Goal: Task Accomplishment & Management: Complete application form

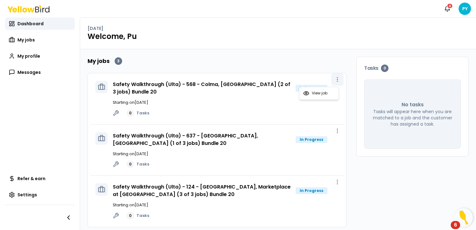
click at [334, 79] on icon "button" at bounding box center [337, 79] width 6 height 6
click at [282, 108] on div "Safety Walkthrough (Ulta) - 568 - Colma, [GEOGRAPHIC_DATA] (2 of 3 jobs) Bundle…" at bounding box center [226, 99] width 226 height 36
click at [130, 85] on link "Safety Walkthrough (Ulta) - 568 - Colma, [GEOGRAPHIC_DATA] (2 of 3 jobs) Bundle…" at bounding box center [201, 88] width 177 height 15
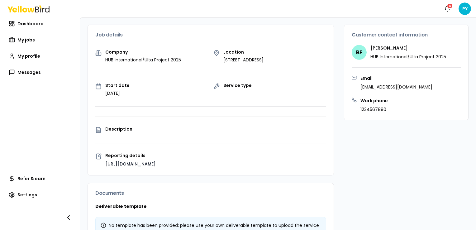
scroll to position [5, 0]
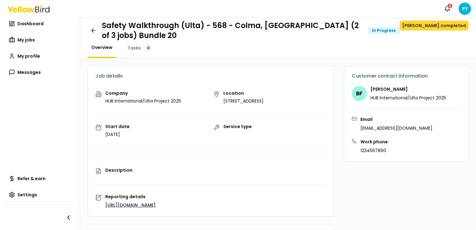
click at [445, 27] on button "[PERSON_NAME] completed" at bounding box center [433, 26] width 69 height 10
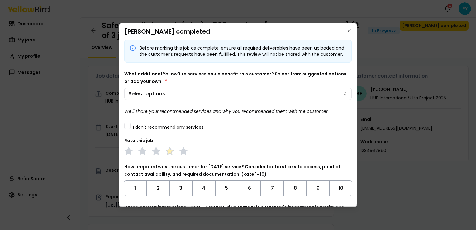
click at [172, 155] on icon at bounding box center [169, 151] width 9 height 9
click at [296, 196] on button "8" at bounding box center [295, 188] width 23 height 16
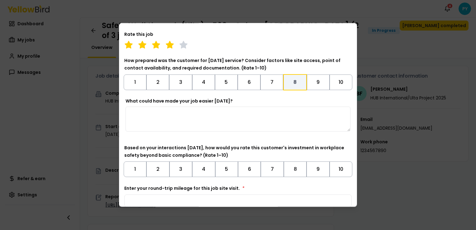
scroll to position [125, 0]
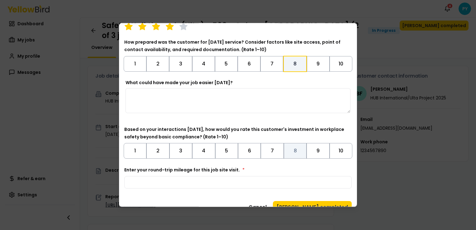
click at [291, 158] on button "8" at bounding box center [295, 151] width 23 height 16
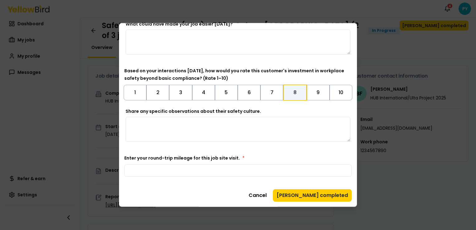
scroll to position [188, 0]
click at [301, 193] on button "[PERSON_NAME] completed" at bounding box center [312, 195] width 79 height 12
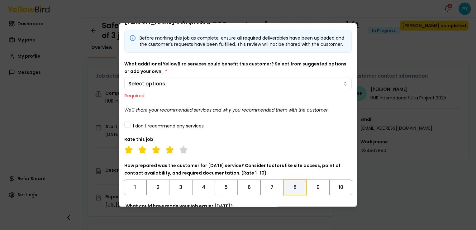
scroll to position [0, 0]
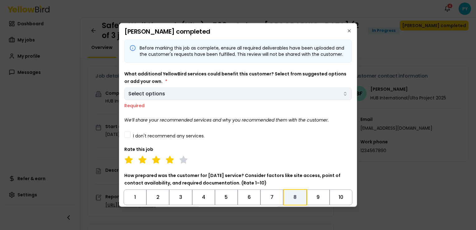
click at [225, 103] on body "Notifications 4 PY Dashboard My jobs My profile Messages Refer & earn Settings …" at bounding box center [238, 115] width 476 height 230
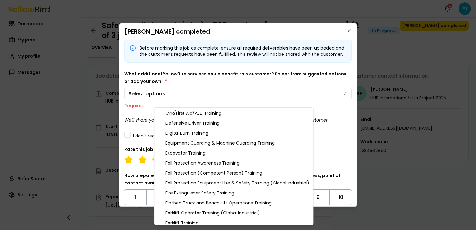
scroll to position [120, 0]
click at [192, 192] on div "Fire Extinguisher Safety Training" at bounding box center [233, 193] width 156 height 10
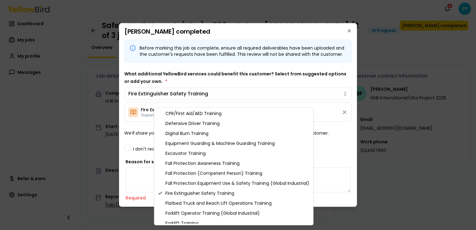
click at [135, 134] on body "Notifications 4 PY Dashboard My jobs My profile Messages Refer & earn Settings …" at bounding box center [238, 115] width 476 height 230
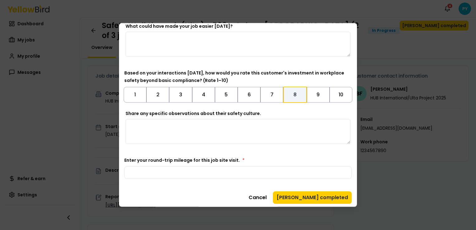
scroll to position [265, 0]
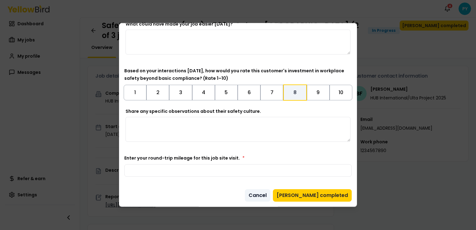
click at [270, 194] on button "Cancel" at bounding box center [258, 195] width 26 height 12
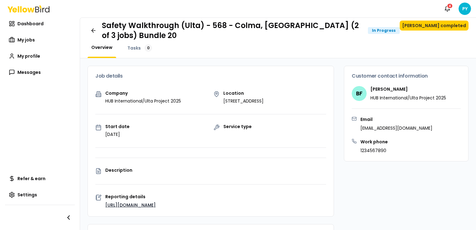
drag, startPoint x: 308, startPoint y: 99, endPoint x: 221, endPoint y: 100, distance: 86.9
click at [221, 100] on div "Location [STREET_ADDRESS]" at bounding box center [269, 97] width 113 height 13
copy p "[STREET_ADDRESS]"
click at [421, 27] on button "[PERSON_NAME] completed" at bounding box center [433, 26] width 69 height 10
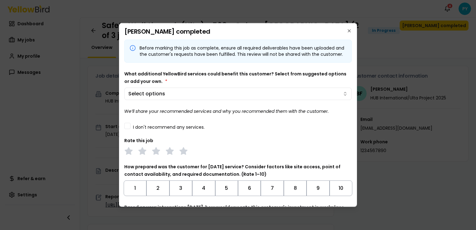
drag, startPoint x: 184, startPoint y: 158, endPoint x: 193, endPoint y: 156, distance: 8.8
click at [184, 154] on polygon at bounding box center [183, 150] width 7 height 7
click at [314, 195] on button "9" at bounding box center [317, 188] width 23 height 16
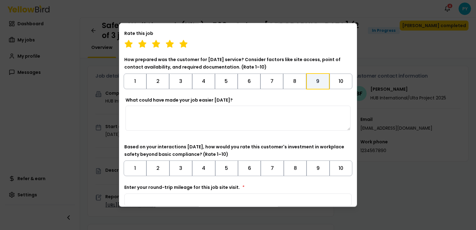
scroll to position [125, 0]
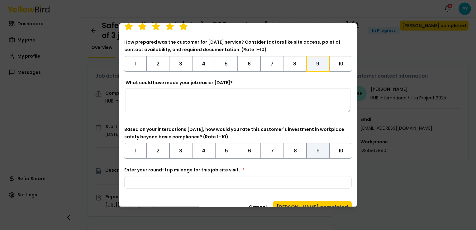
click at [315, 158] on button "9" at bounding box center [317, 151] width 23 height 16
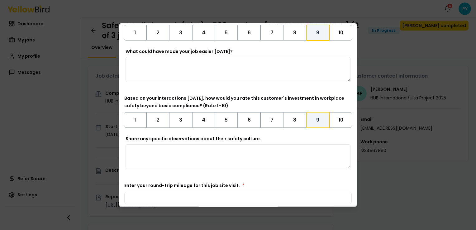
scroll to position [187, 0]
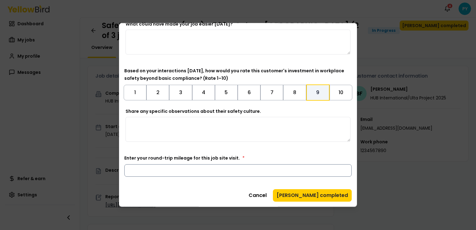
click at [255, 169] on input "Enter your round-trip mileage for this job site visit. *" at bounding box center [237, 170] width 227 height 12
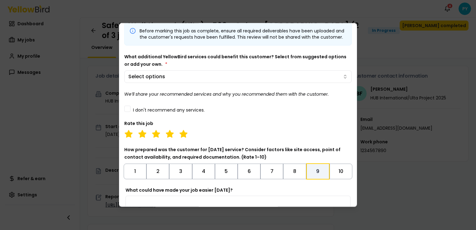
scroll to position [0, 0]
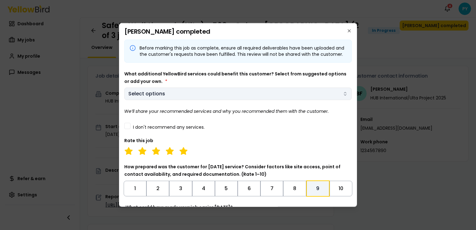
type input "**"
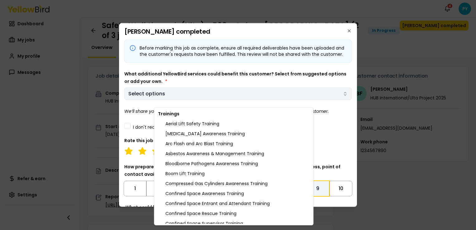
click at [244, 100] on body "Notifications 4 PY Dashboard My jobs My profile Messages Refer & earn Settings …" at bounding box center [238, 115] width 476 height 230
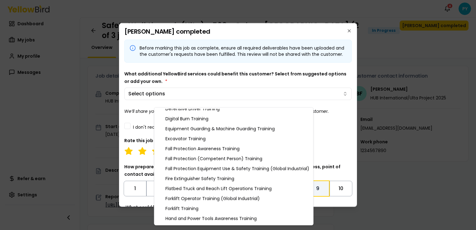
scroll to position [125, 0]
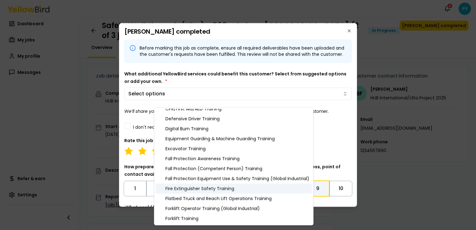
click at [207, 188] on div "Fire Extinguisher Safety Training" at bounding box center [233, 188] width 156 height 10
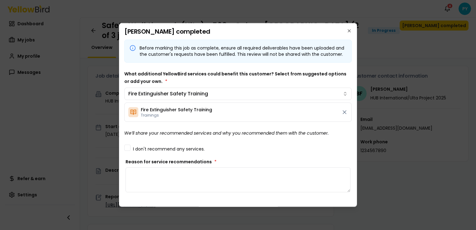
click at [135, 134] on body "Notifications 4 PY Dashboard My jobs My profile Messages Refer & earn Settings …" at bounding box center [238, 115] width 476 height 230
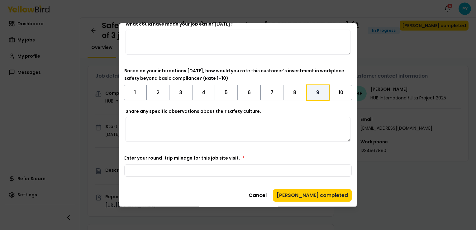
scroll to position [256, 0]
click at [148, 131] on textarea "Share any specific observations about their safety culture." at bounding box center [237, 129] width 225 height 25
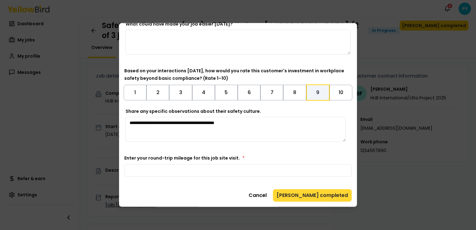
type textarea "**********"
click at [303, 194] on button "[PERSON_NAME] completed" at bounding box center [312, 195] width 79 height 12
type textarea "**********"
click at [304, 193] on button "[PERSON_NAME] completed" at bounding box center [312, 195] width 79 height 12
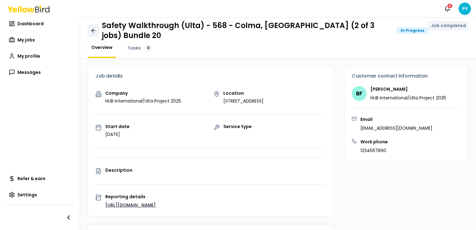
click at [92, 31] on icon at bounding box center [93, 31] width 2 height 4
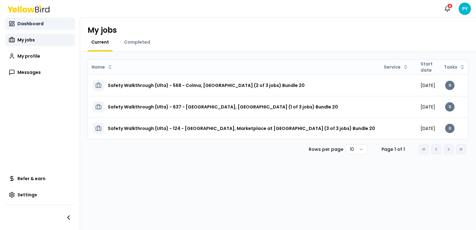
click at [41, 26] on span "Dashboard" at bounding box center [30, 24] width 26 height 6
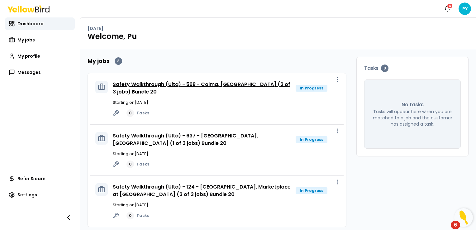
click at [209, 83] on link "Safety Walkthrough (Ulta) - 568 - Colma, [GEOGRAPHIC_DATA] (2 of 3 jobs) Bundle…" at bounding box center [201, 88] width 177 height 15
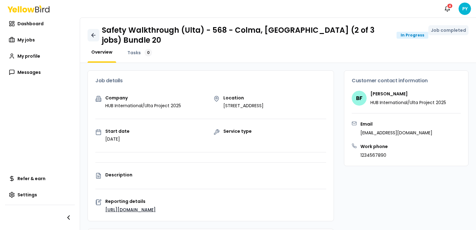
click at [90, 35] on link at bounding box center [93, 35] width 12 height 12
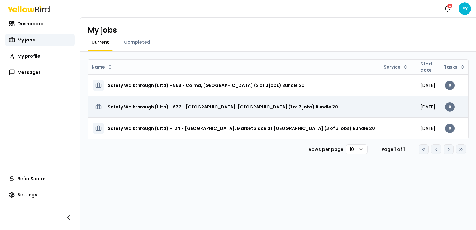
click at [150, 111] on h3 "Safety Walkthrough (Ulta) - 637 - [GEOGRAPHIC_DATA], [GEOGRAPHIC_DATA] (1 of 3 …" at bounding box center [223, 106] width 230 height 11
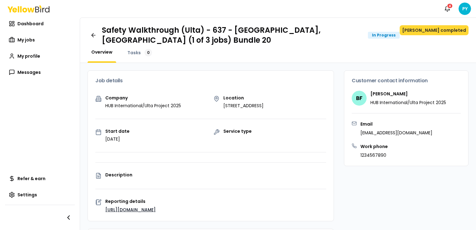
click at [428, 33] on button "[PERSON_NAME] completed" at bounding box center [433, 30] width 69 height 10
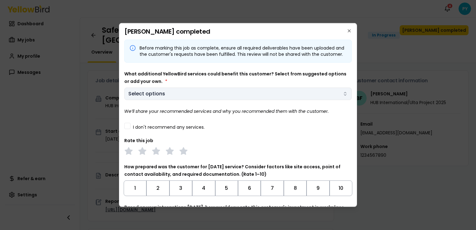
click at [248, 99] on body "Notifications 4 PY Dashboard My jobs My profile Messages Refer & earn Settings …" at bounding box center [238, 115] width 476 height 230
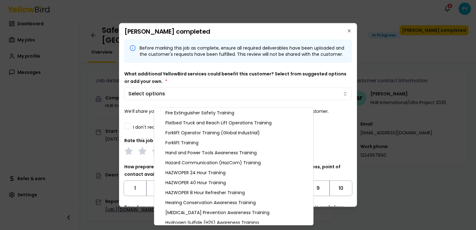
scroll to position [182, 0]
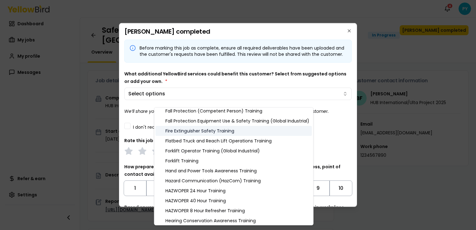
click at [193, 129] on div "Fire Extinguisher Safety Training" at bounding box center [233, 131] width 156 height 10
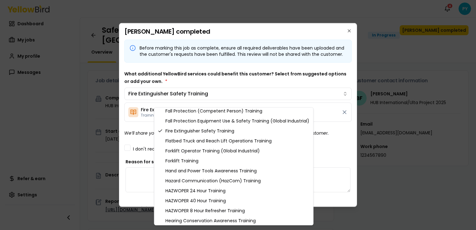
click at [140, 140] on body "Notifications 4 PY Dashboard My jobs My profile Messages Refer & earn Settings …" at bounding box center [238, 115] width 476 height 230
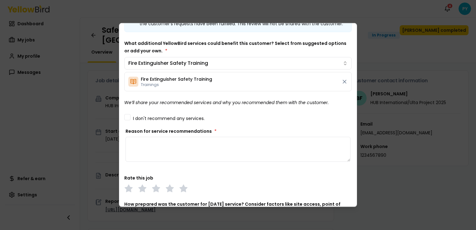
scroll to position [31, 0]
click at [162, 154] on textarea "Reason for service recommendations *" at bounding box center [237, 148] width 225 height 25
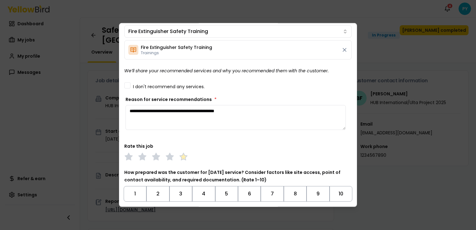
type textarea "**********"
click at [184, 160] on polygon at bounding box center [183, 156] width 7 height 7
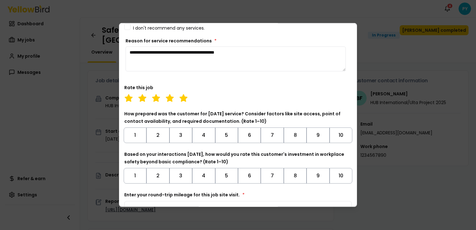
scroll to position [125, 0]
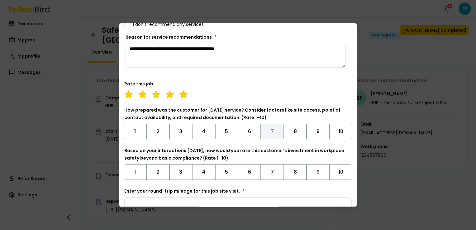
click at [271, 139] on button "7" at bounding box center [272, 132] width 23 height 16
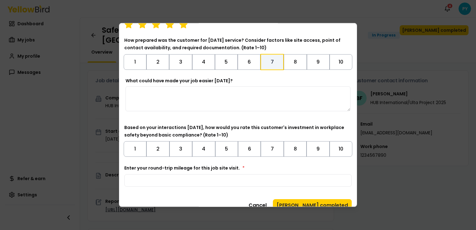
scroll to position [209, 0]
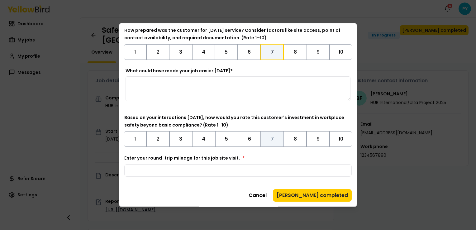
click at [267, 139] on button "7" at bounding box center [272, 139] width 23 height 16
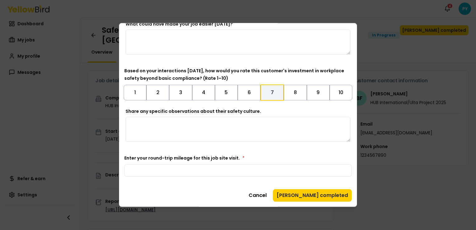
scroll to position [256, 0]
click at [202, 169] on input "Enter your round-trip mileage for this job site visit. *" at bounding box center [237, 170] width 227 height 12
type input "**"
click at [303, 191] on button "[PERSON_NAME] completed" at bounding box center [312, 195] width 79 height 12
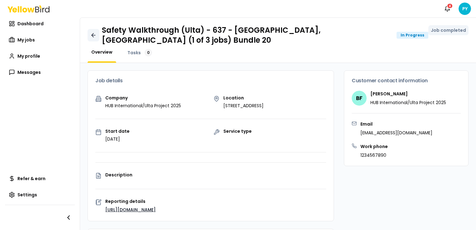
click at [95, 37] on icon at bounding box center [93, 35] width 6 height 6
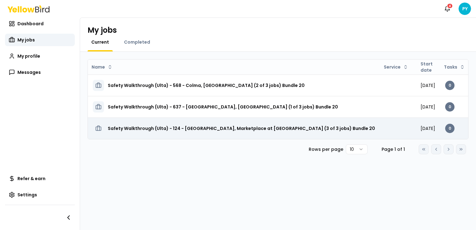
click at [219, 130] on h3 "Safety Walkthrough (Ulta) - 124 - [GEOGRAPHIC_DATA], Marketplace at [GEOGRAPHIC…" at bounding box center [241, 128] width 267 height 11
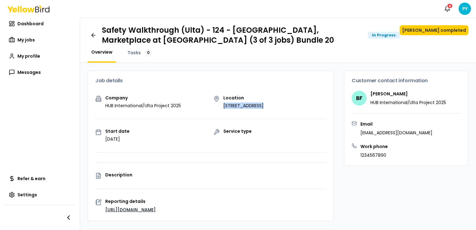
drag, startPoint x: 238, startPoint y: 115, endPoint x: 220, endPoint y: 104, distance: 21.0
click at [220, 104] on div "Company HUB International/Ulta Project 2025 Location [STREET_ADDRESS] Start dat…" at bounding box center [211, 158] width 246 height 125
copy p "[STREET_ADDRESS]"
click at [430, 28] on button "[PERSON_NAME] completed" at bounding box center [433, 30] width 69 height 10
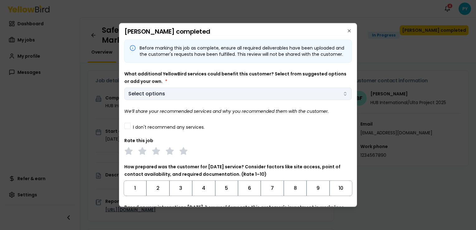
click at [189, 95] on body "Notifications 4 PY Dashboard My jobs My profile Messages Refer & earn Settings …" at bounding box center [238, 115] width 476 height 230
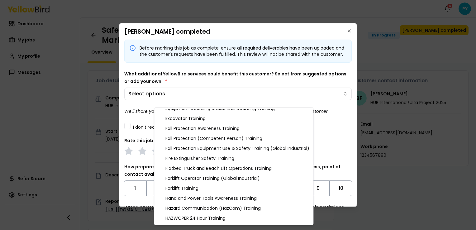
scroll to position [156, 0]
click at [182, 158] on div "Fire Extinguisher Safety Training" at bounding box center [233, 157] width 156 height 10
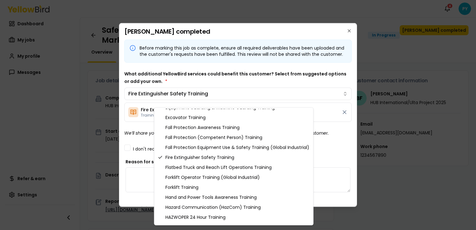
click at [142, 147] on body "Notifications 4 PY Dashboard My jobs My profile Messages Refer & earn Settings …" at bounding box center [238, 115] width 476 height 230
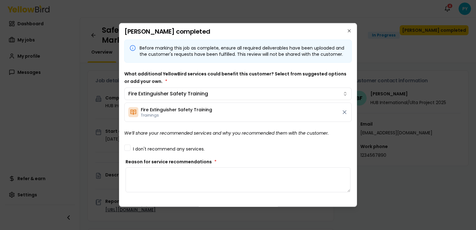
click at [148, 177] on textarea "Reason for service recommendations *" at bounding box center [237, 179] width 225 height 25
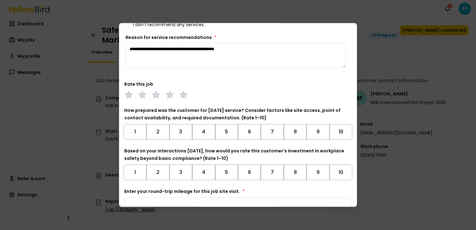
scroll to position [125, 0]
type textarea "**********"
click at [317, 139] on button "9" at bounding box center [317, 132] width 23 height 16
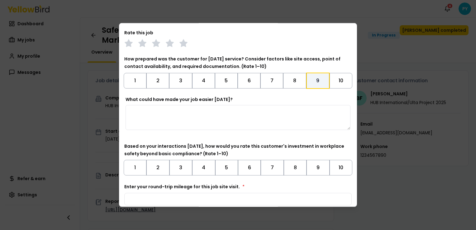
scroll to position [187, 0]
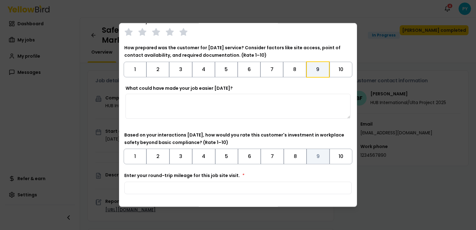
click at [306, 161] on button "9" at bounding box center [317, 156] width 23 height 16
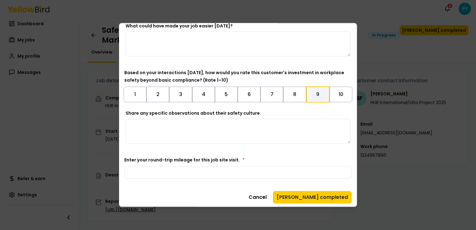
scroll to position [256, 0]
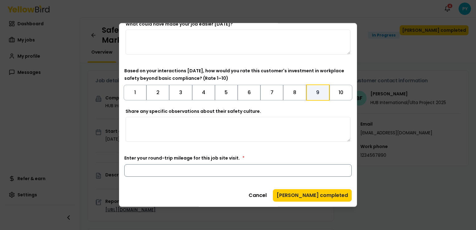
click at [204, 172] on input "Enter your round-trip mileage for this job site visit. *" at bounding box center [237, 170] width 227 height 12
type input "***"
click at [164, 131] on textarea "Share any specific observations about their safety culture." at bounding box center [237, 129] width 225 height 25
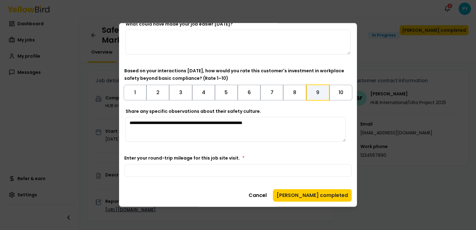
click at [279, 122] on textarea "**********" at bounding box center [235, 129] width 220 height 25
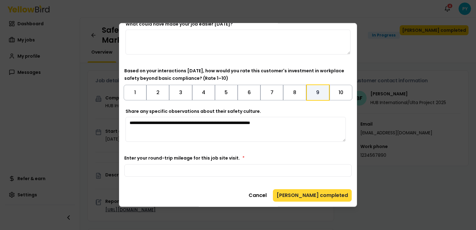
type textarea "**********"
click at [316, 197] on button "[PERSON_NAME] completed" at bounding box center [312, 195] width 79 height 12
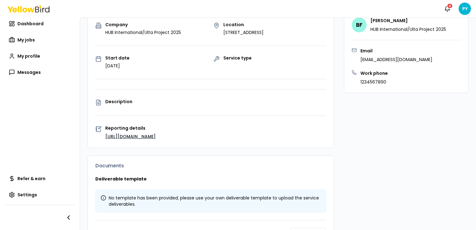
scroll to position [0, 0]
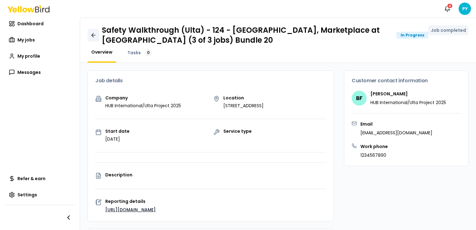
click at [95, 36] on icon at bounding box center [93, 35] width 6 height 6
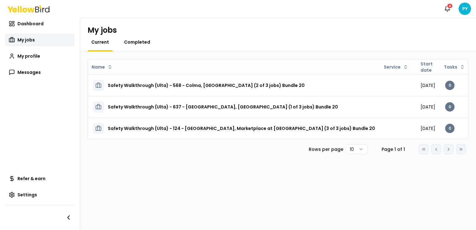
click at [127, 44] on span "Completed" at bounding box center [137, 42] width 26 height 6
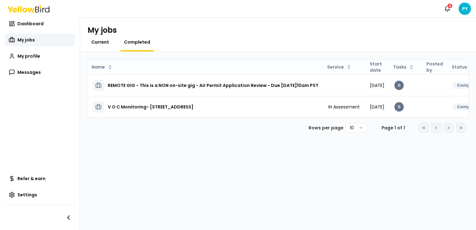
click at [107, 44] on span "Current" at bounding box center [100, 42] width 18 height 6
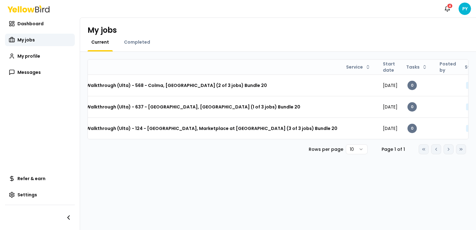
scroll to position [0, 60]
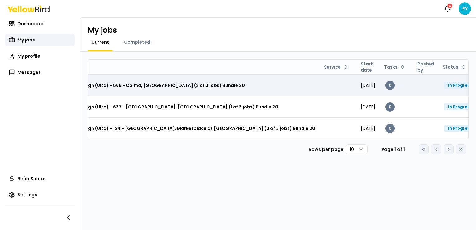
click at [360, 85] on span "[DATE]" at bounding box center [367, 85] width 15 height 6
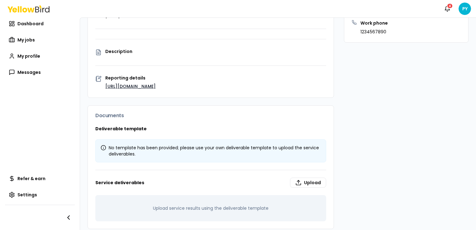
scroll to position [125, 0]
